Goal: Information Seeking & Learning: Understand process/instructions

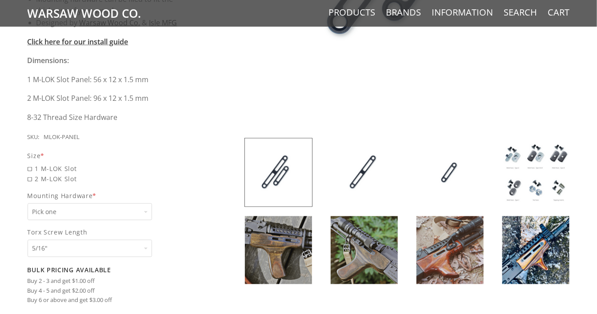
scroll to position [400, 0]
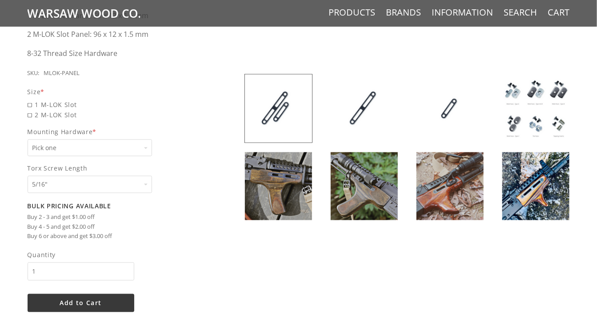
click at [135, 148] on select "Pick one None Weld Nuts - Type A & Torx Screws +$1 Weld Nuts - Type A + B & Tor…" at bounding box center [90, 148] width 124 height 17
click at [194, 105] on span "1 M-LOK Slot" at bounding box center [113, 105] width 170 height 10
click at [152, 100] on input "1 M-LOK Slot" at bounding box center [90, 100] width 124 height 0
radio input "true"
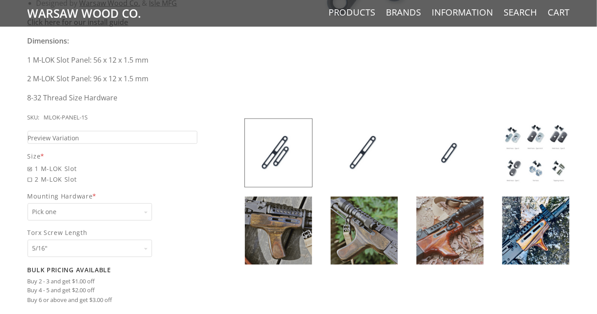
scroll to position [356, 0]
click at [29, 168] on span "1 M-LOK Slot" at bounding box center [113, 169] width 170 height 10
click at [29, 164] on input "1 M-LOK Slot" at bounding box center [90, 164] width 124 height 0
click at [32, 182] on span "2 M-LOK Slot" at bounding box center [113, 179] width 170 height 10
click at [32, 175] on input "2 M-LOK Slot" at bounding box center [90, 174] width 124 height 0
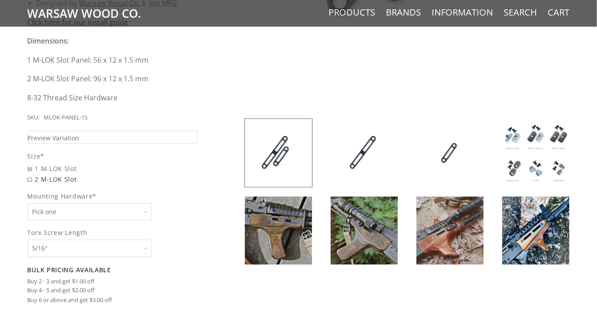
radio input "true"
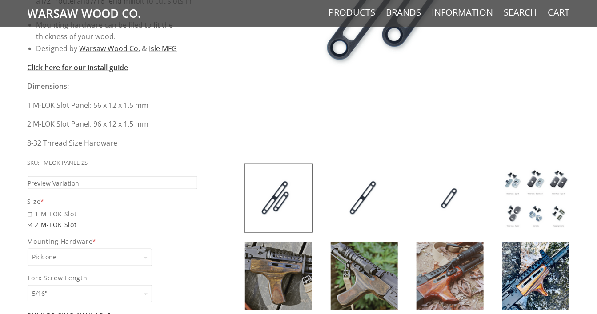
scroll to position [311, 0]
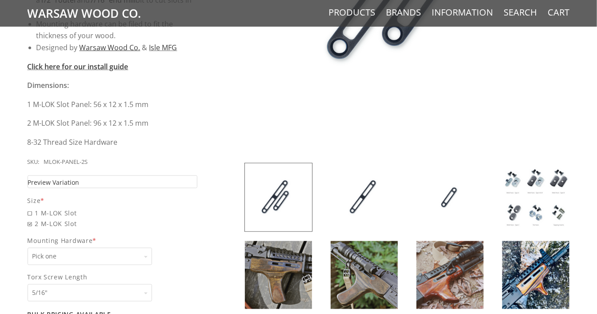
click at [176, 181] on link "Preview Variation" at bounding box center [113, 182] width 170 height 13
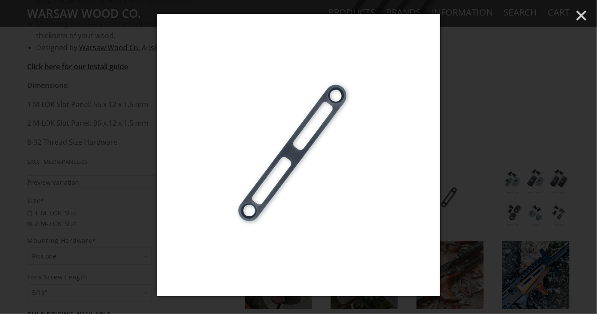
click at [529, 130] on div at bounding box center [298, 157] width 597 height 314
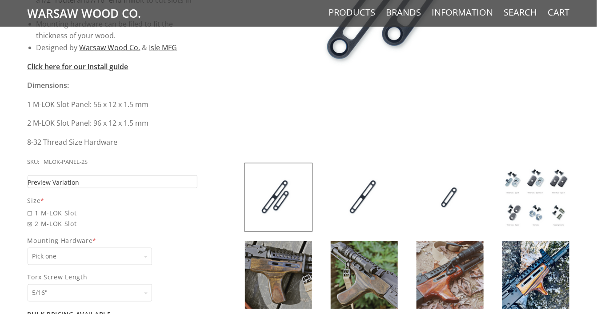
click at [48, 182] on span "Preview Variation" at bounding box center [54, 182] width 52 height 10
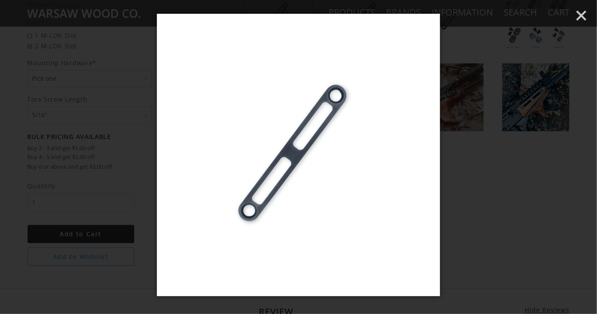
click at [496, 157] on div at bounding box center [298, 157] width 597 height 314
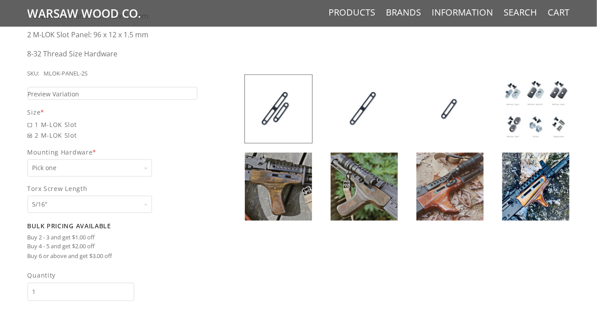
scroll to position [400, 0]
click at [141, 203] on select "Pick one 5/16" 3/8" 1/2" 5/8" None" at bounding box center [90, 204] width 124 height 17
click at [535, 110] on img at bounding box center [535, 109] width 67 height 68
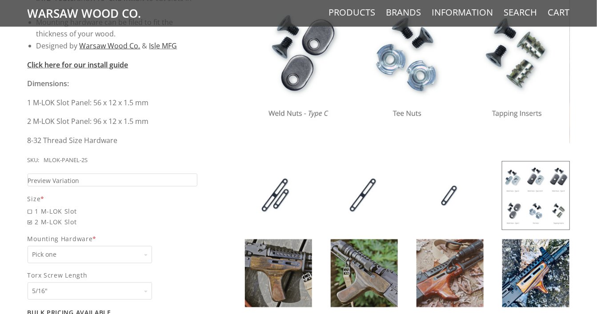
scroll to position [444, 0]
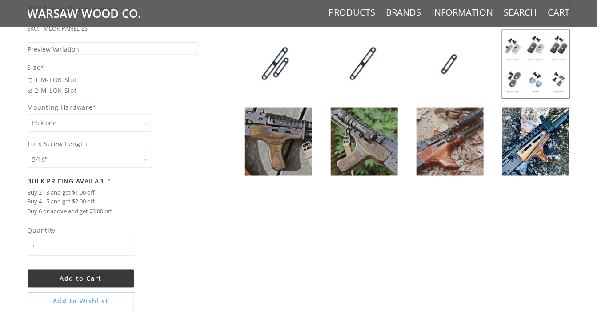
click at [364, 143] on img at bounding box center [364, 142] width 67 height 68
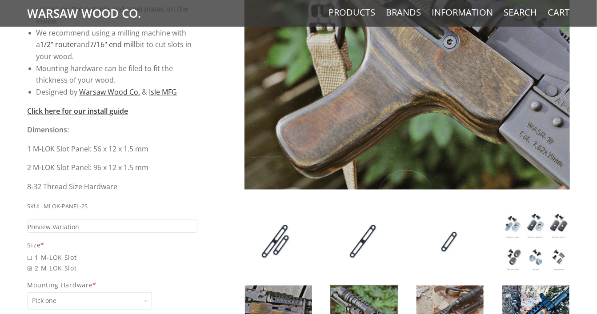
scroll to position [400, 0]
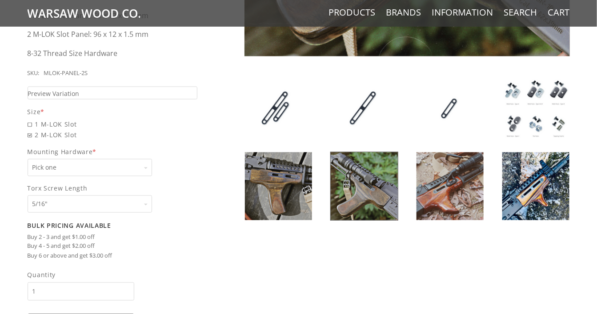
click at [540, 187] on img at bounding box center [535, 186] width 67 height 68
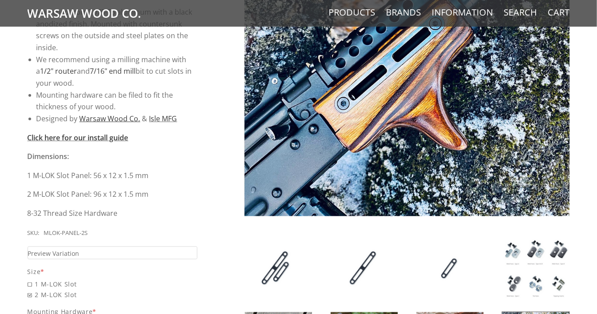
scroll to position [178, 0]
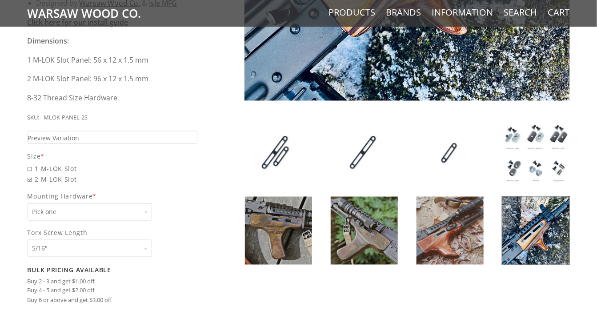
click at [448, 233] on img at bounding box center [449, 231] width 67 height 68
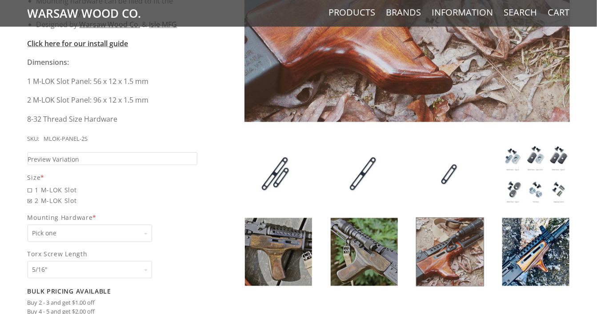
scroll to position [356, 0]
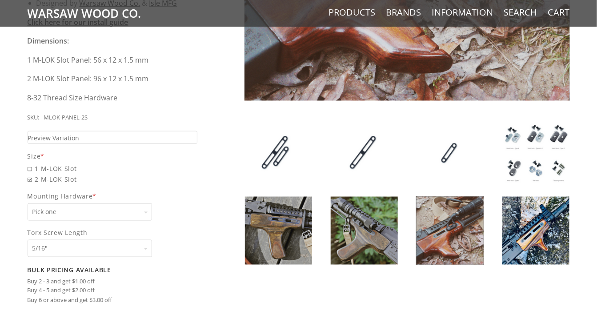
click at [541, 228] on img at bounding box center [535, 231] width 67 height 68
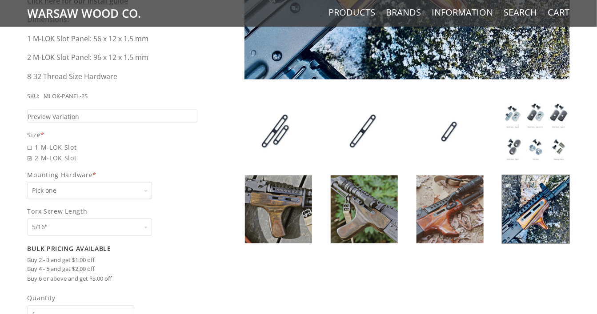
scroll to position [400, 0]
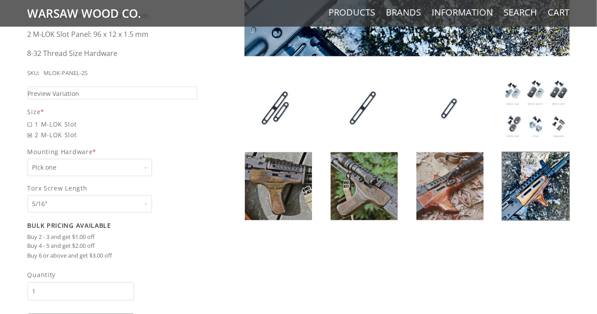
click at [527, 181] on img at bounding box center [535, 186] width 67 height 68
click at [537, 188] on img at bounding box center [535, 186] width 67 height 68
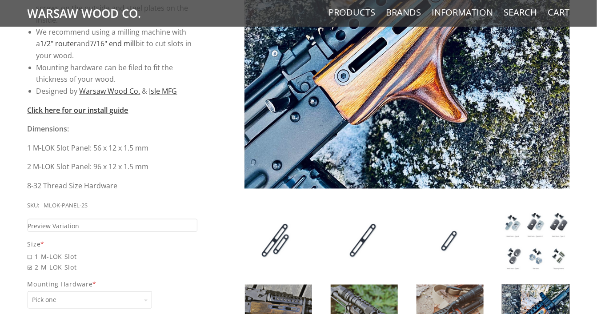
scroll to position [267, 0]
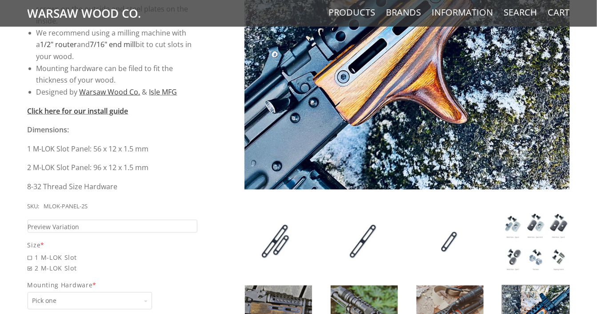
click at [538, 241] on img at bounding box center [535, 242] width 67 height 68
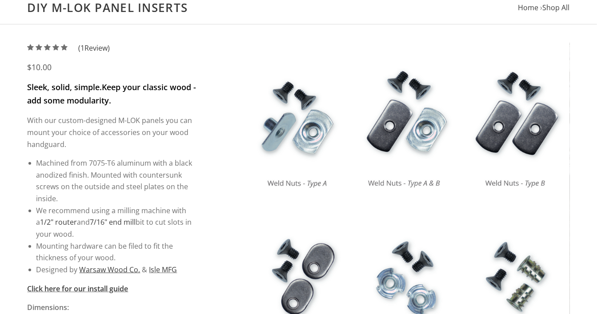
scroll to position [0, 0]
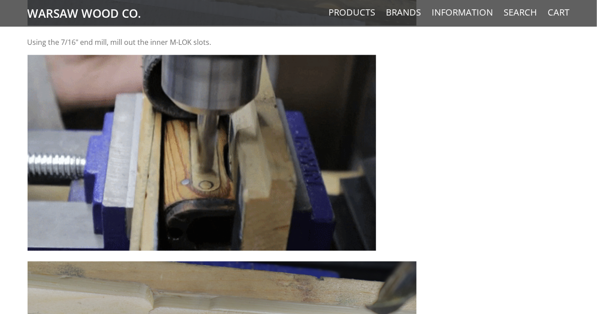
scroll to position [3186, 0]
